Goal: Transaction & Acquisition: Purchase product/service

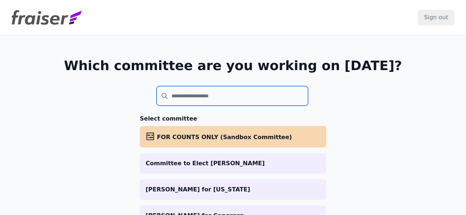
click at [224, 98] on input "search" at bounding box center [231, 96] width 151 height 20
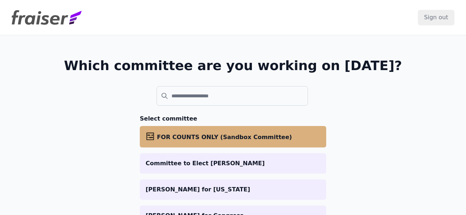
click at [221, 138] on span "FOR COUNTS ONLY (Sandbox Committee)" at bounding box center [224, 137] width 135 height 7
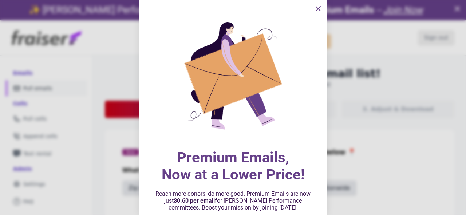
click at [318, 9] on icon "information" at bounding box center [318, 9] width 4 height 4
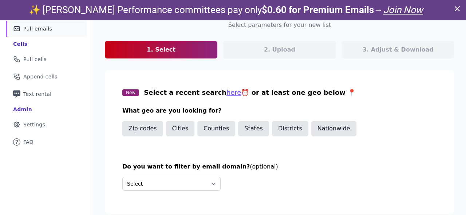
scroll to position [64, 0]
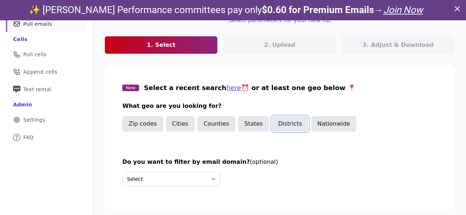
click at [284, 121] on button "Districts" at bounding box center [290, 123] width 36 height 15
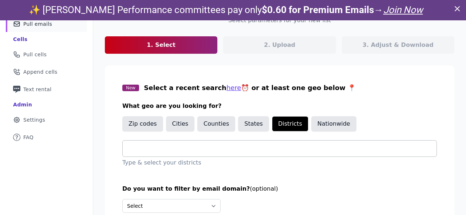
click at [195, 146] on input "text" at bounding box center [282, 148] width 308 height 9
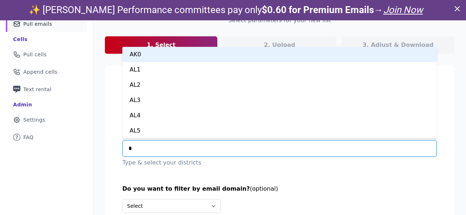
type input "**"
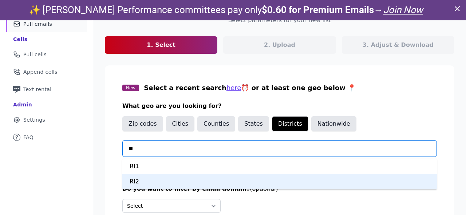
click at [167, 183] on div "RI2" at bounding box center [279, 181] width 314 height 15
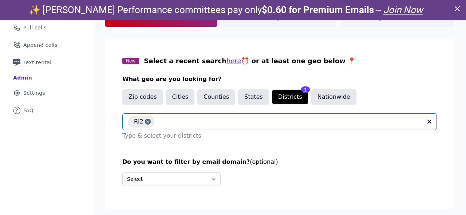
scroll to position [20, 0]
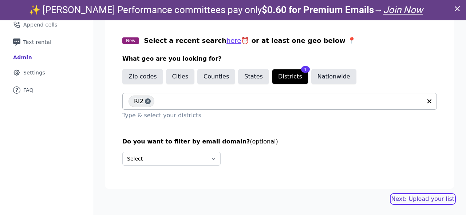
click at [414, 199] on link "Next: Upload your list" at bounding box center [422, 199] width 63 height 9
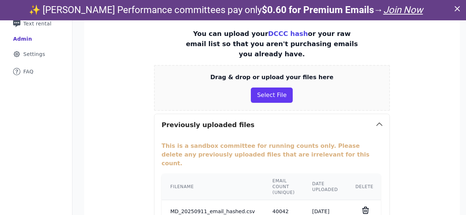
scroll to position [135, 0]
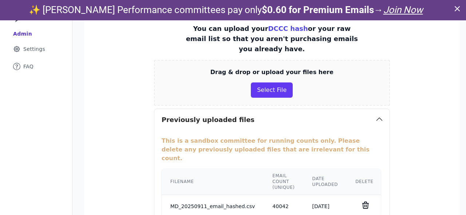
click at [361, 201] on icon at bounding box center [365, 205] width 9 height 9
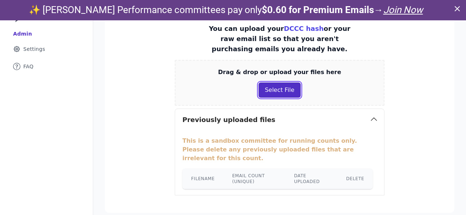
click at [279, 95] on button "Select File" at bounding box center [279, 90] width 42 height 15
click at [272, 96] on button "Select File" at bounding box center [279, 90] width 42 height 15
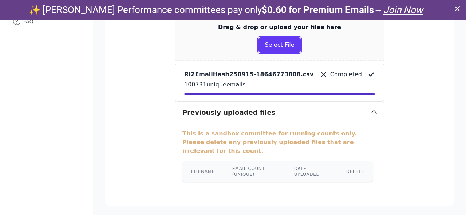
scroll to position [209, 0]
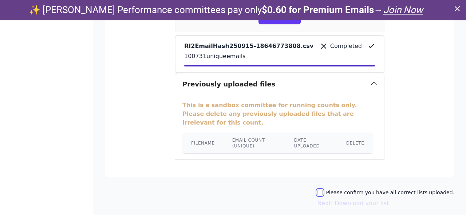
click at [323, 190] on input "Please confirm you have all correct lists uploaded." at bounding box center [320, 193] width 6 height 6
checkbox input "true"
click at [332, 199] on button "Next: Download your list" at bounding box center [353, 203] width 72 height 9
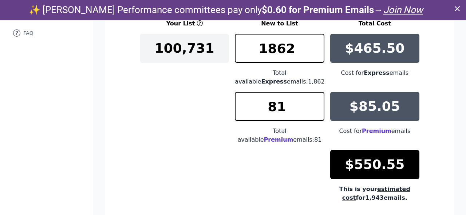
scroll to position [143, 0]
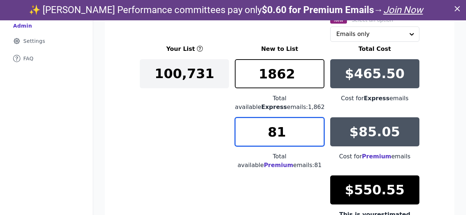
click at [285, 134] on input "81" at bounding box center [279, 132] width 89 height 29
type input "8"
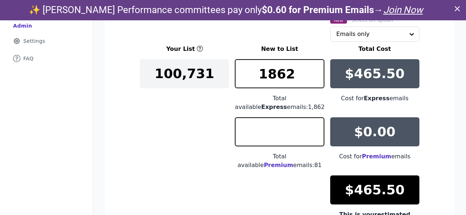
type input "0"
click at [225, 122] on div "Your List New to List Total Cost 100,731 1862 Total available Express emails: 1…" at bounding box center [279, 136] width 279 height 183
click at [356, 36] on input "text" at bounding box center [370, 34] width 68 height 15
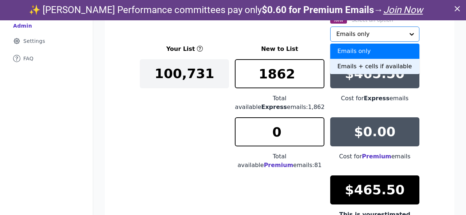
click at [354, 67] on div "Emails + cells if available" at bounding box center [374, 66] width 89 height 15
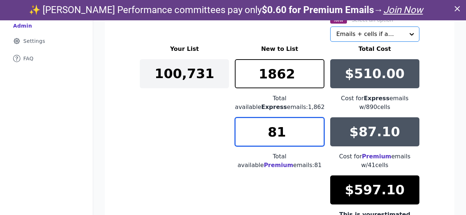
click at [286, 136] on input "81" at bounding box center [279, 132] width 89 height 29
type input "8"
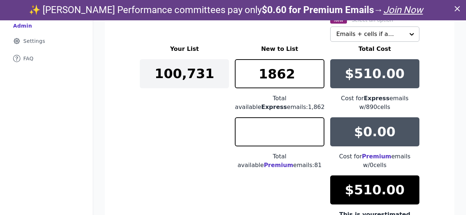
type input "0"
click at [190, 136] on div "Your List New to List Total Cost 100,731 1862 Total available Express emails: 1…" at bounding box center [279, 141] width 279 height 192
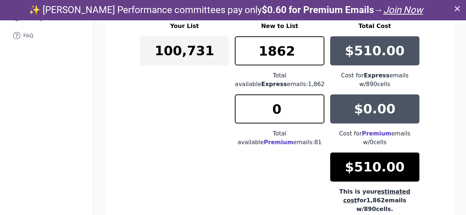
scroll to position [0, 0]
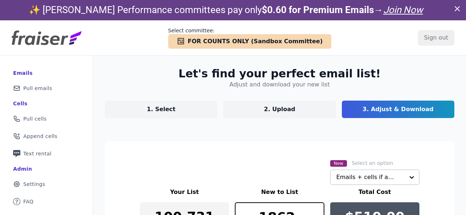
click at [186, 107] on link "1. Select" at bounding box center [161, 109] width 112 height 17
click at [166, 109] on p "1. Select" at bounding box center [161, 109] width 29 height 9
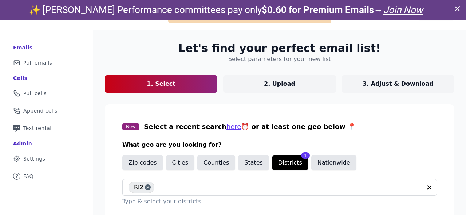
scroll to position [33, 0]
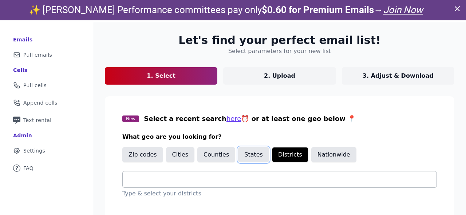
click at [241, 156] on button "States" at bounding box center [253, 154] width 31 height 15
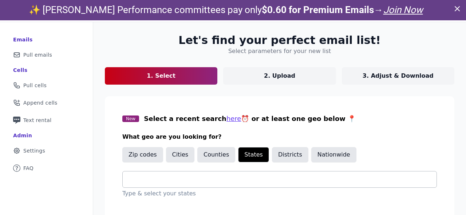
click at [197, 178] on input "text" at bounding box center [282, 179] width 308 height 9
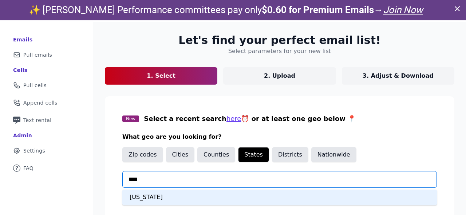
type input "*****"
click at [187, 195] on div "Rhode Island" at bounding box center [279, 197] width 314 height 15
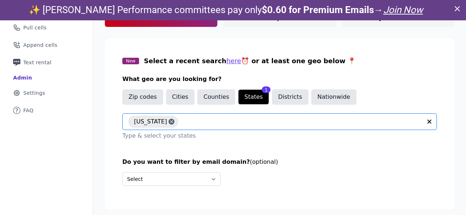
scroll to position [20, 0]
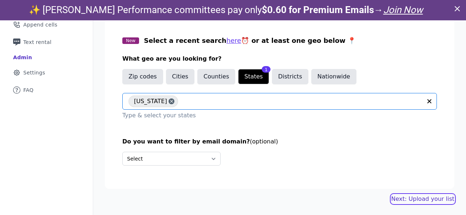
click at [423, 198] on link "Next: Upload your list" at bounding box center [422, 199] width 63 height 9
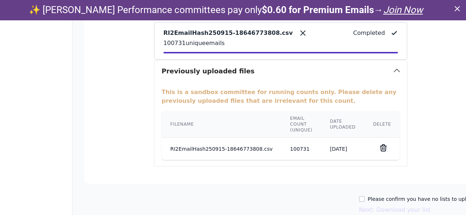
scroll to position [227, 0]
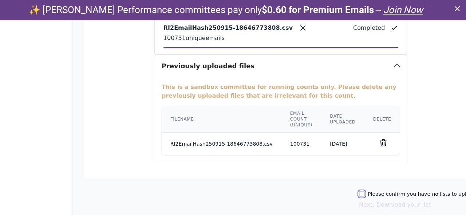
click at [363, 191] on input "Please confirm you have no lists to upload." at bounding box center [362, 194] width 6 height 6
checkbox input "true"
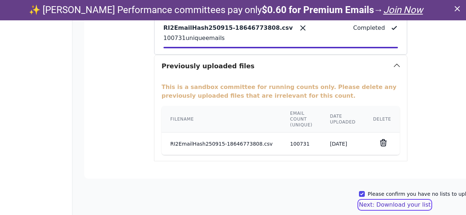
click at [366, 201] on button "Next: Download your list" at bounding box center [395, 205] width 72 height 9
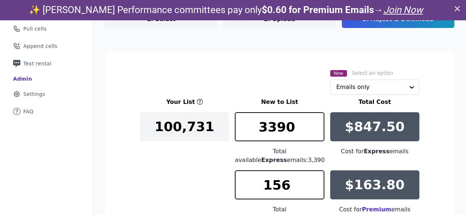
scroll to position [69, 0]
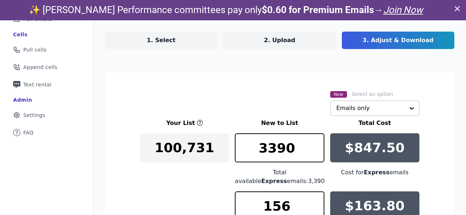
click at [361, 110] on input "text" at bounding box center [370, 108] width 68 height 15
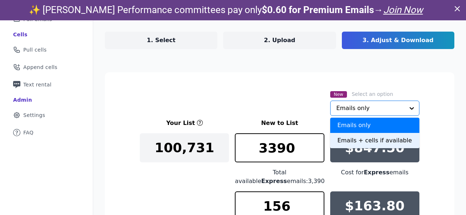
click at [357, 139] on div "Emails + cells if available" at bounding box center [374, 140] width 89 height 15
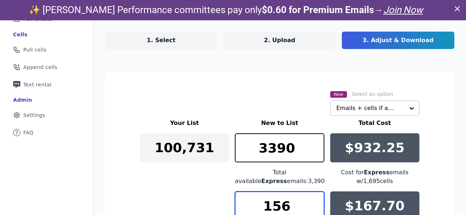
drag, startPoint x: 289, startPoint y: 209, endPoint x: 257, endPoint y: 208, distance: 32.4
click at [257, 208] on input "156" at bounding box center [279, 206] width 89 height 29
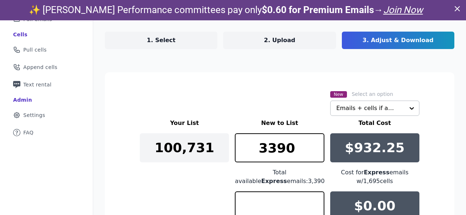
type input "0"
click at [207, 187] on div "Your List New to List Total Cost 100,731 3390 Total available Express emails: 3…" at bounding box center [279, 215] width 279 height 192
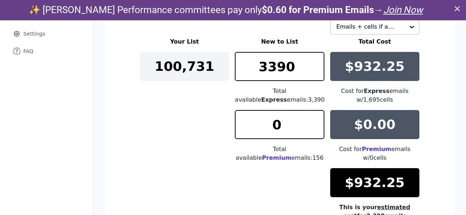
scroll to position [152, 0]
